Goal: Information Seeking & Learning: Learn about a topic

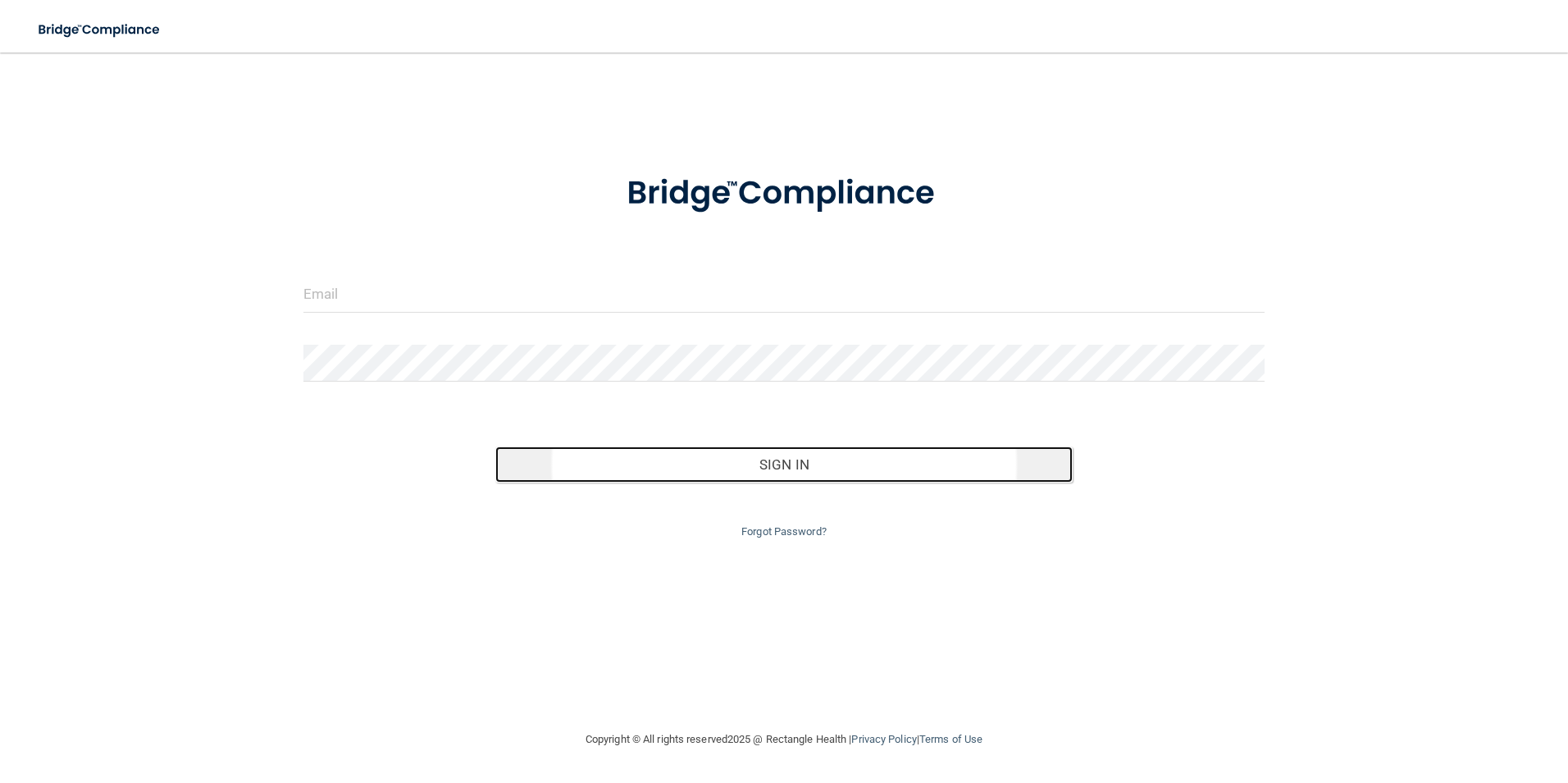
click at [729, 468] on button "Sign In" at bounding box center [784, 464] width 577 height 36
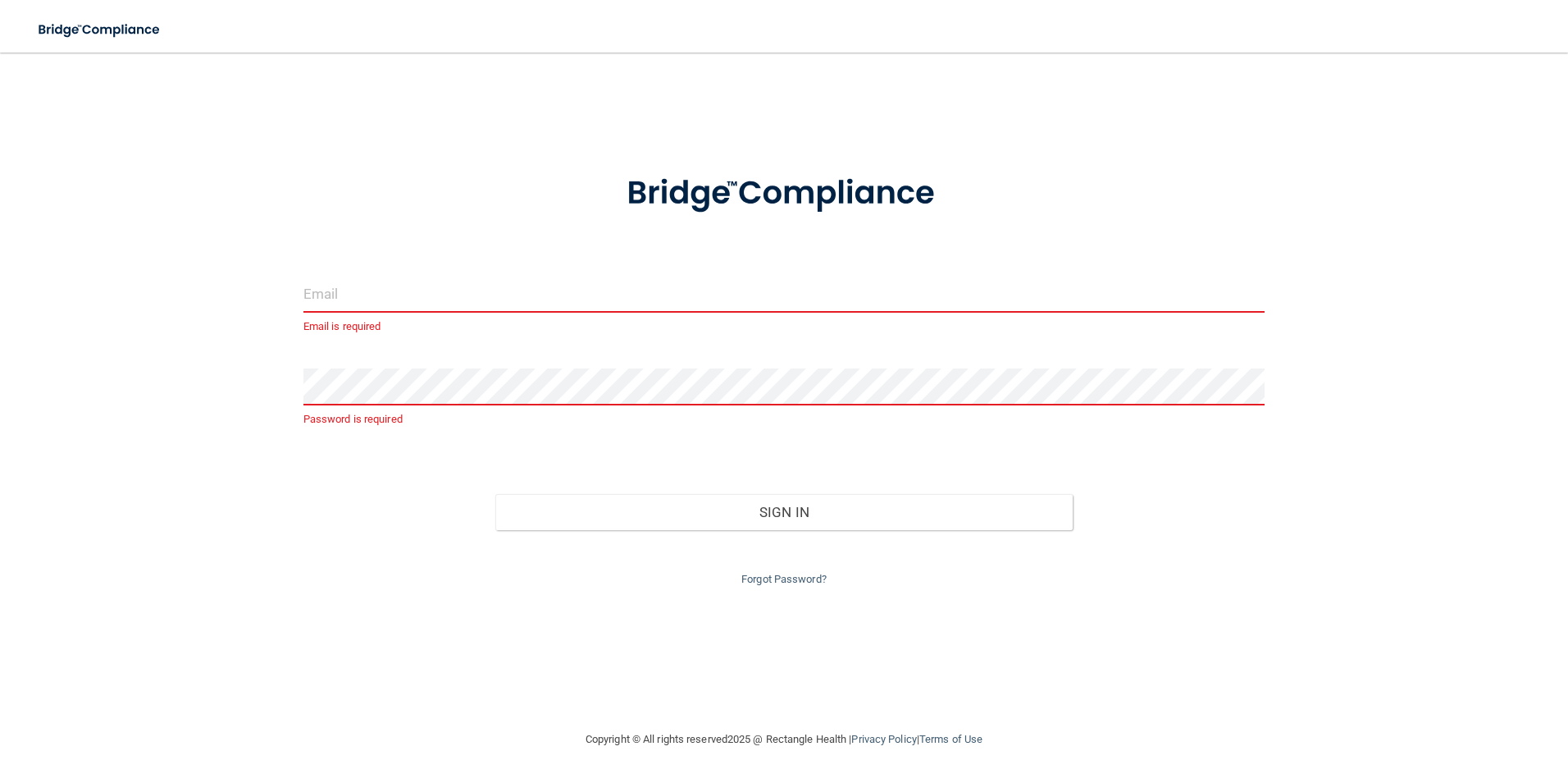
click at [399, 299] on input "email" at bounding box center [784, 294] width 962 height 37
type input "[EMAIL_ADDRESS][DOMAIN_NAME]"
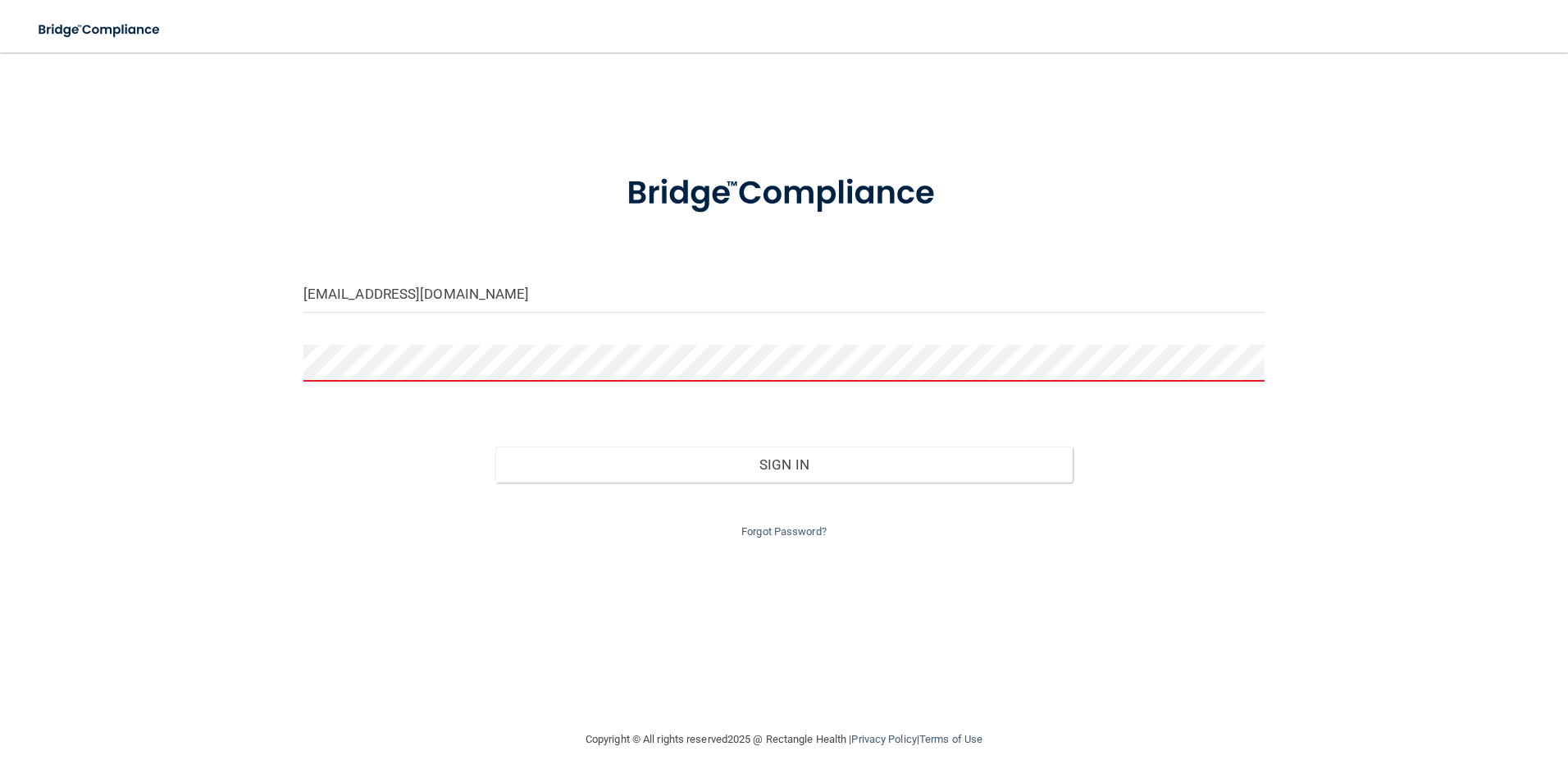
click at [495, 446] on button "Sign In" at bounding box center [784, 464] width 577 height 36
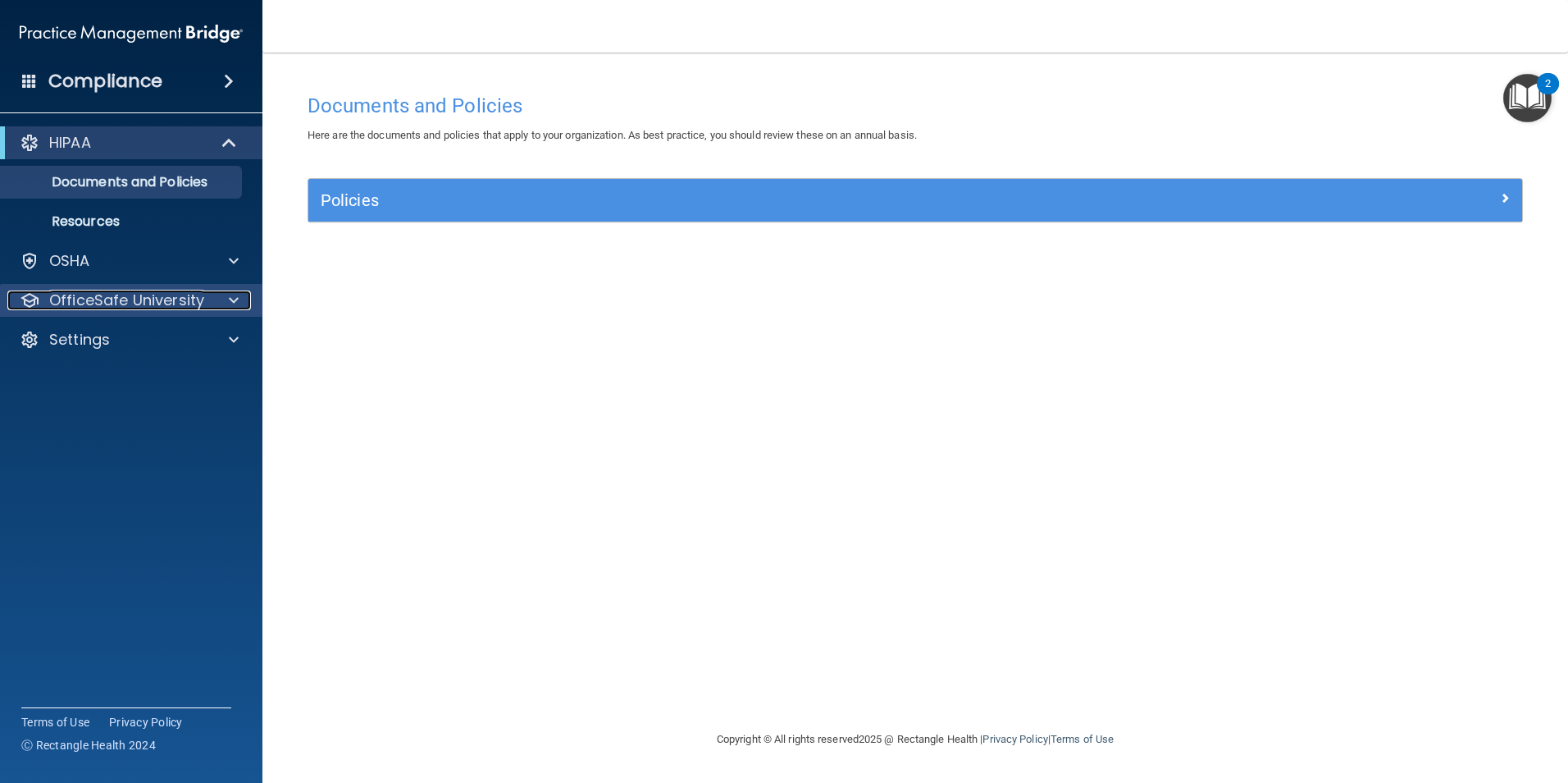
click at [207, 306] on div "OfficeSafe University" at bounding box center [109, 300] width 204 height 20
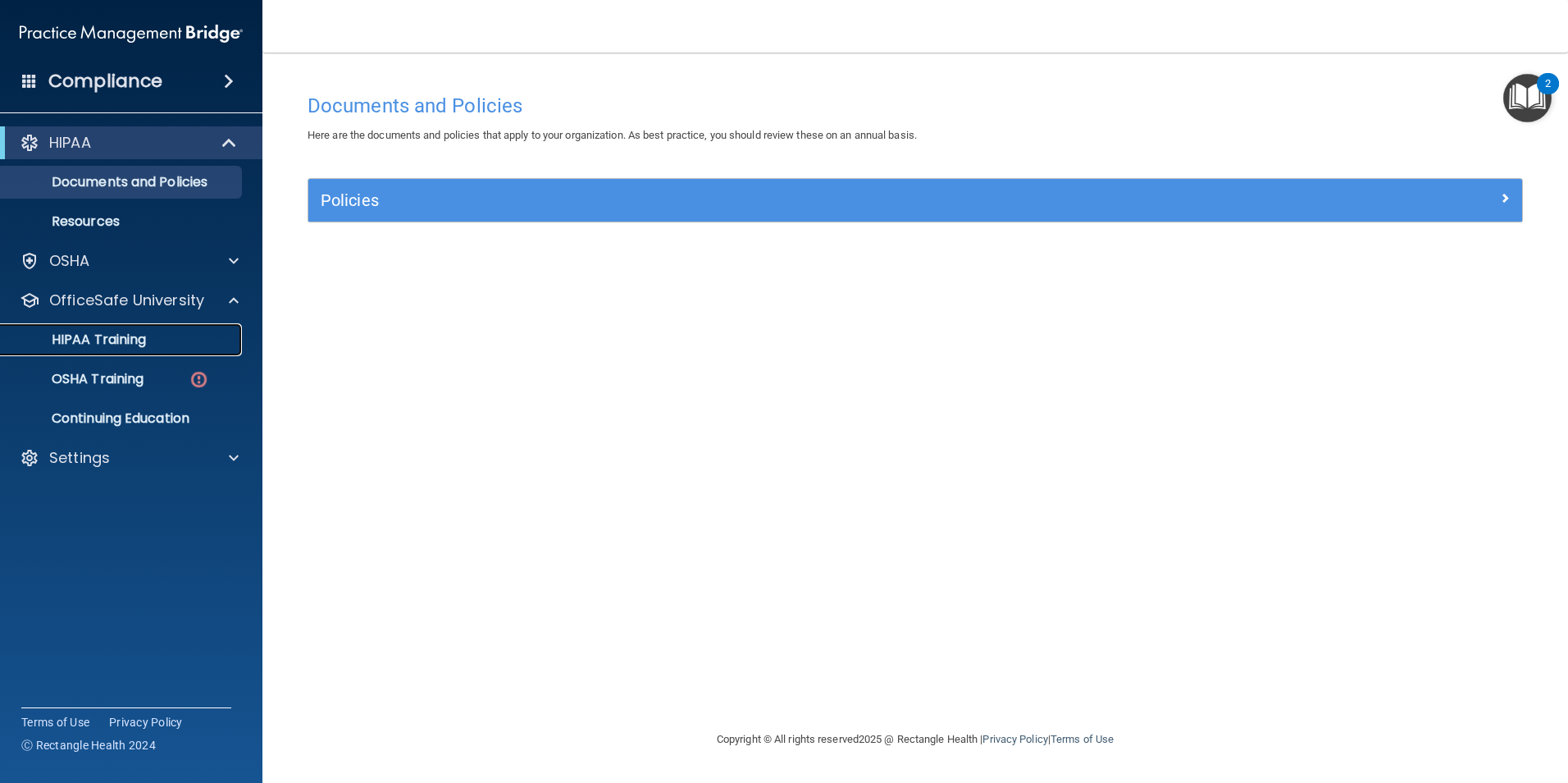
click at [125, 338] on p "HIPAA Training" at bounding box center [78, 340] width 135 height 16
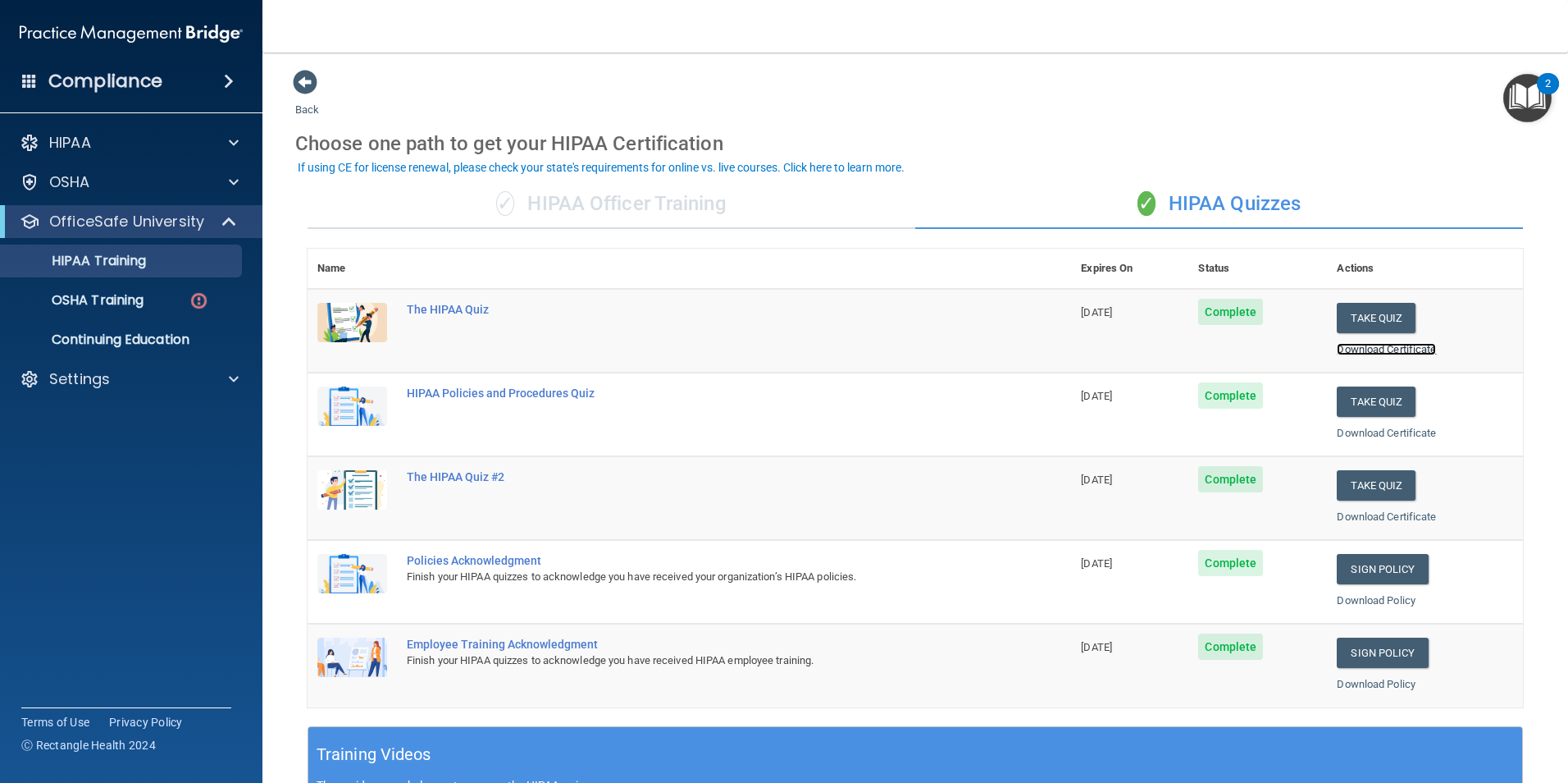
click at [1383, 353] on link "Download Certificate" at bounding box center [1386, 350] width 99 height 13
click at [1379, 430] on link "Download Certificate" at bounding box center [1386, 432] width 99 height 13
click at [1415, 518] on link "Download Certificate" at bounding box center [1386, 516] width 99 height 13
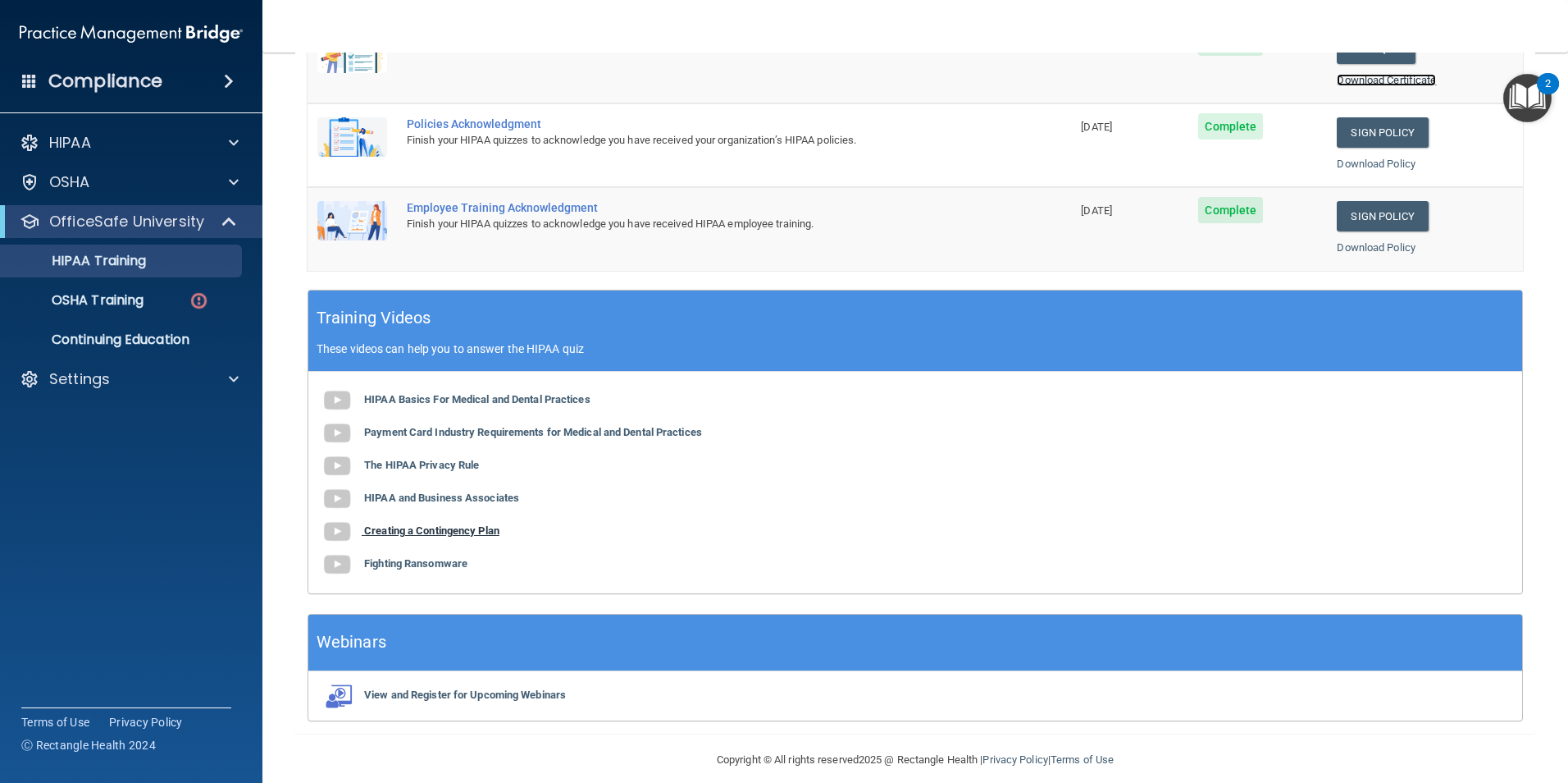
scroll to position [453, 0]
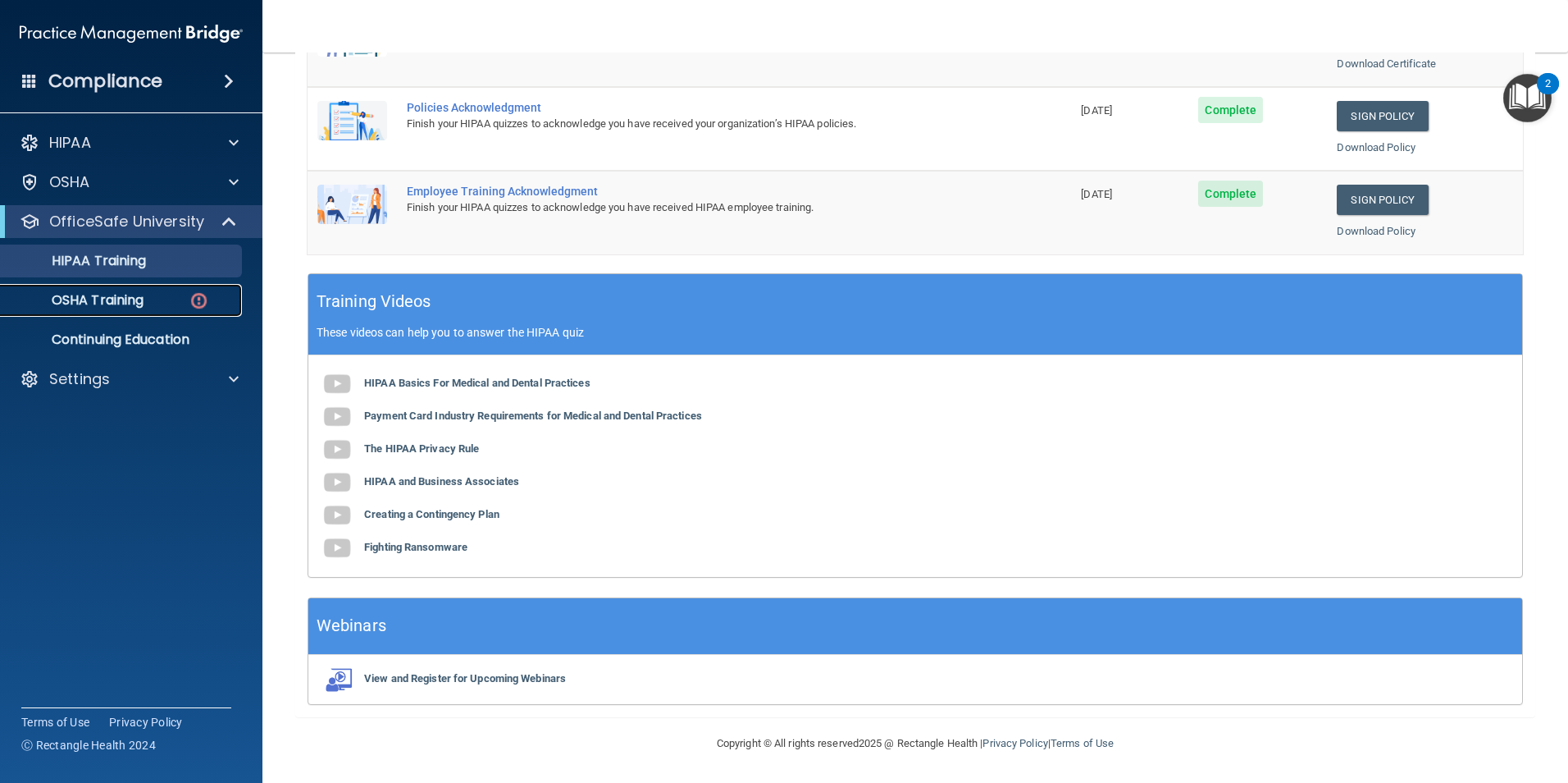
click at [175, 298] on div "OSHA Training" at bounding box center [122, 300] width 224 height 16
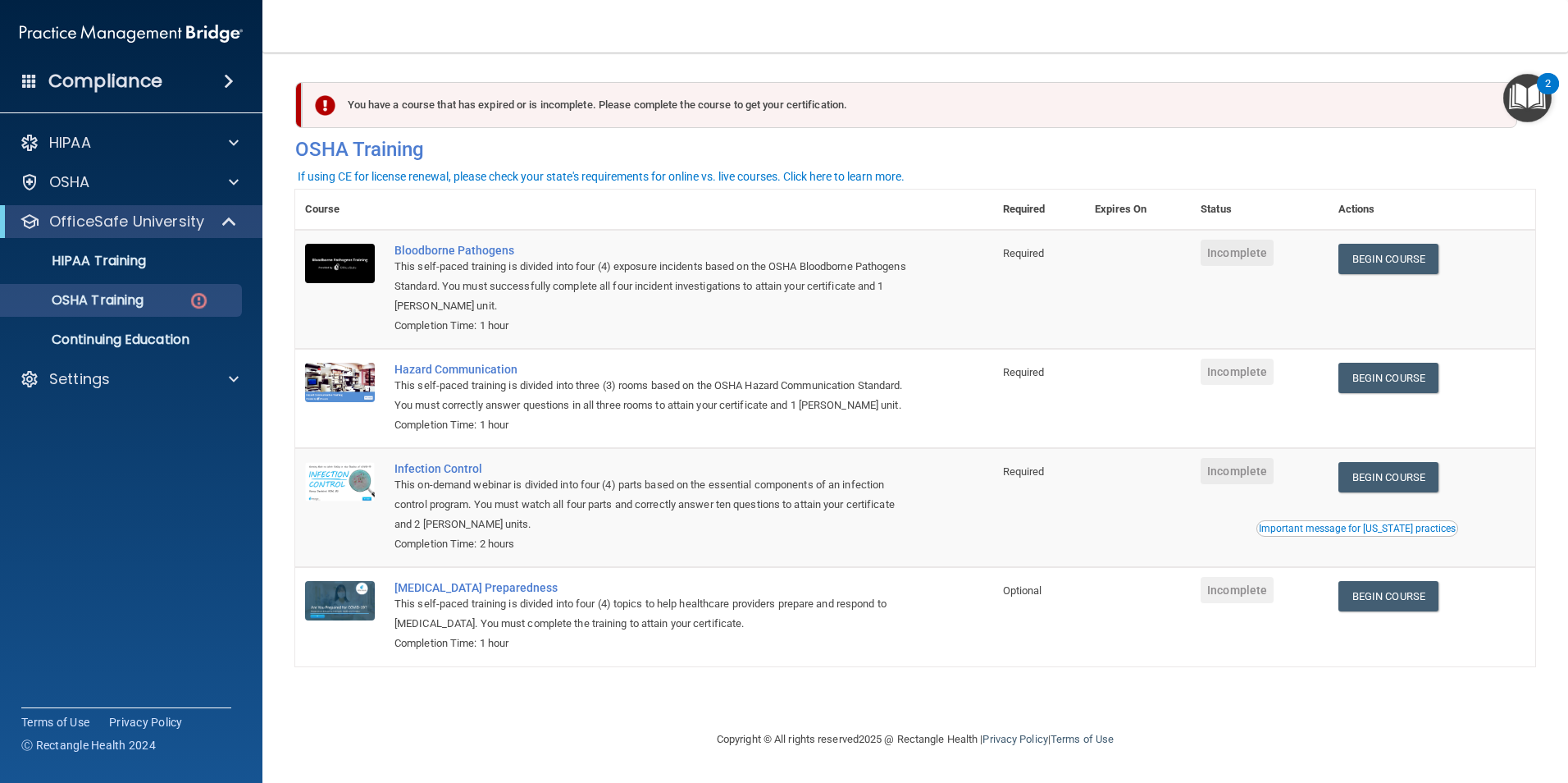
click at [1554, 408] on main "You have a course that has expired or is incomplete. Please complete the course…" at bounding box center [915, 417] width 1306 height 730
click at [1399, 261] on link "Begin Course" at bounding box center [1388, 259] width 100 height 31
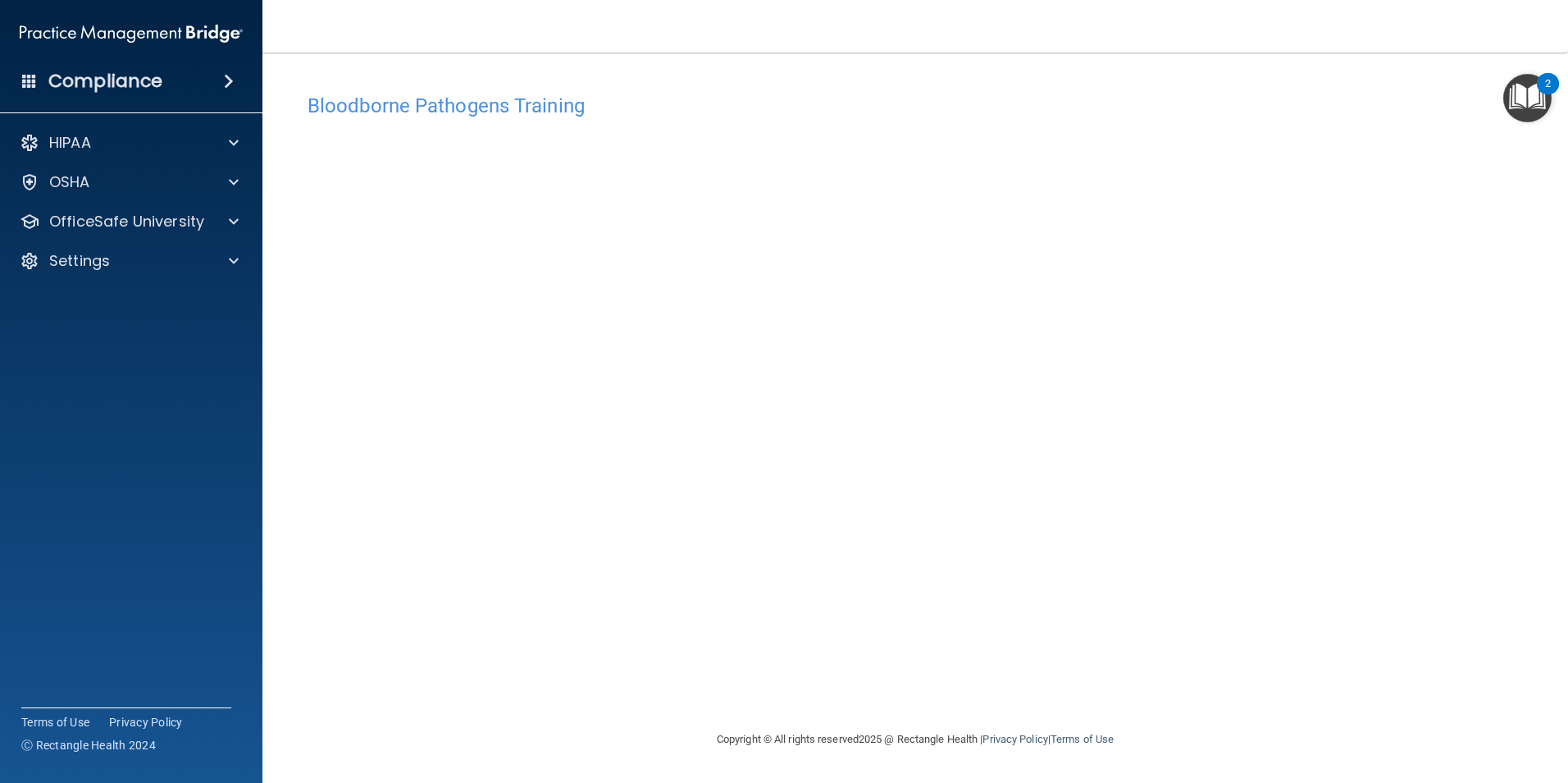
click at [467, 96] on h4 "Bloodborne Pathogens Training" at bounding box center [914, 106] width 1215 height 22
click at [1058, 103] on h4 "Bloodborne Pathogens Training" at bounding box center [914, 106] width 1215 height 22
click at [232, 222] on span at bounding box center [233, 222] width 10 height 20
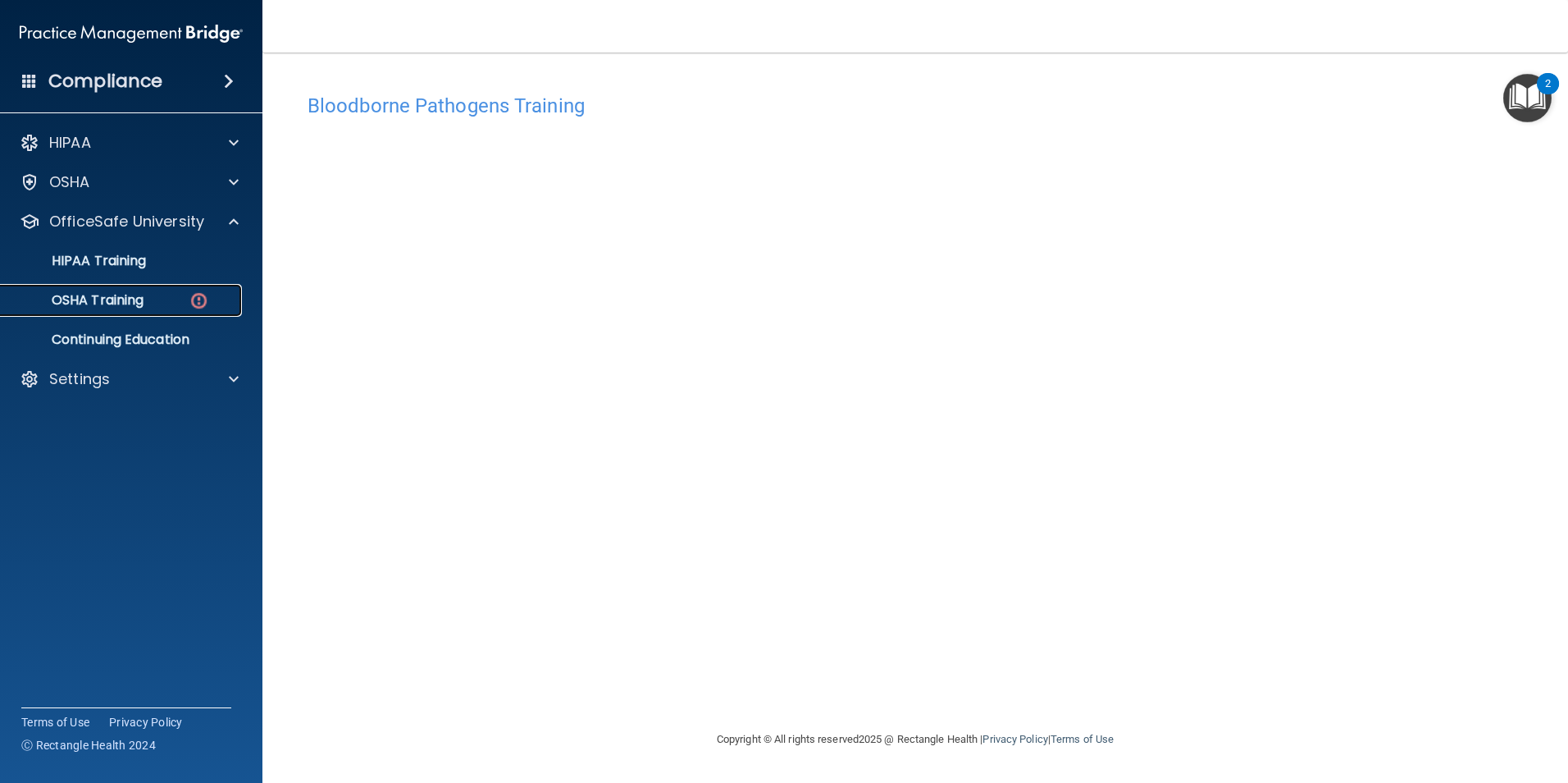
click at [182, 304] on div "OSHA Training" at bounding box center [122, 300] width 224 height 16
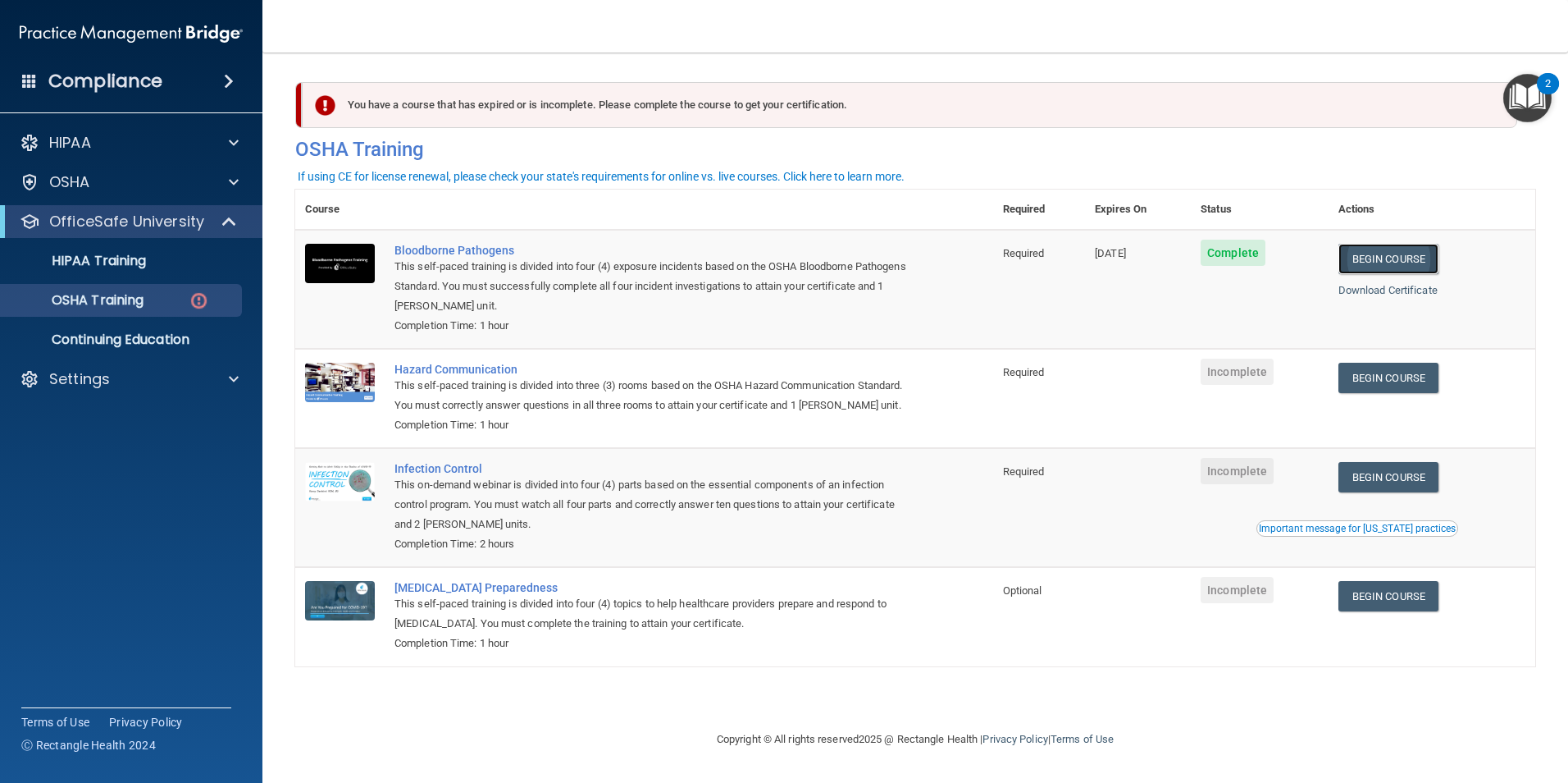
click at [1393, 264] on link "Begin Course" at bounding box center [1388, 259] width 100 height 31
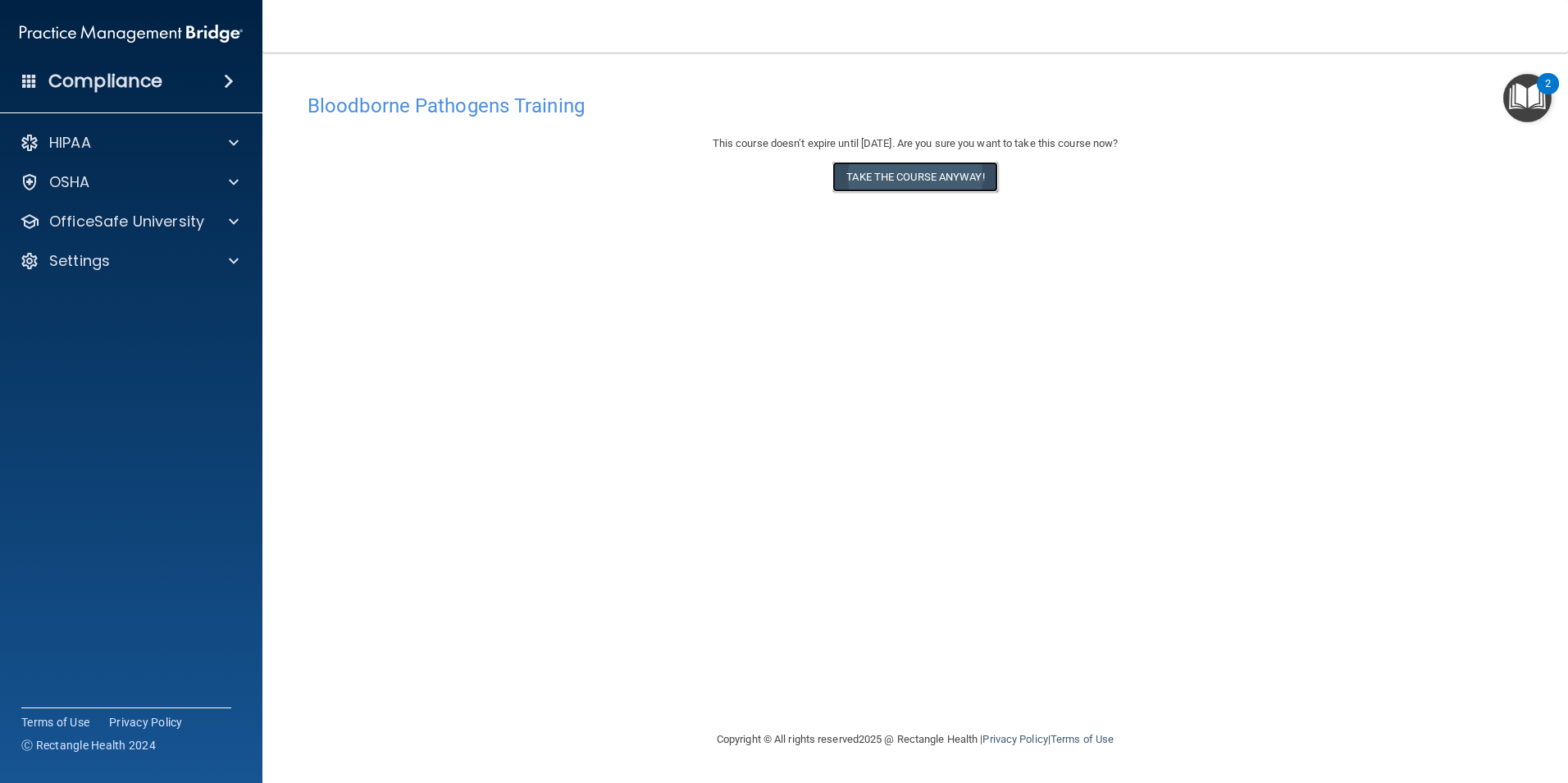
click at [920, 184] on button "Take the course anyway!" at bounding box center [914, 177] width 165 height 31
